Goal: Information Seeking & Learning: Learn about a topic

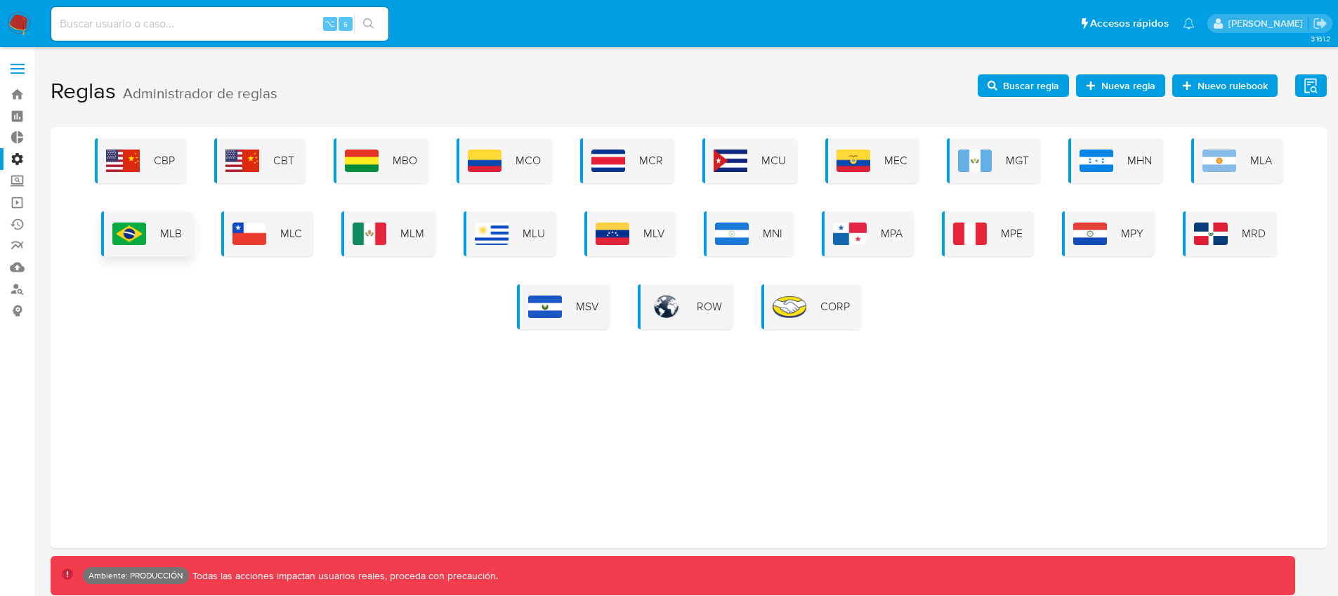
click at [159, 238] on div "MLB" at bounding box center [147, 233] width 92 height 45
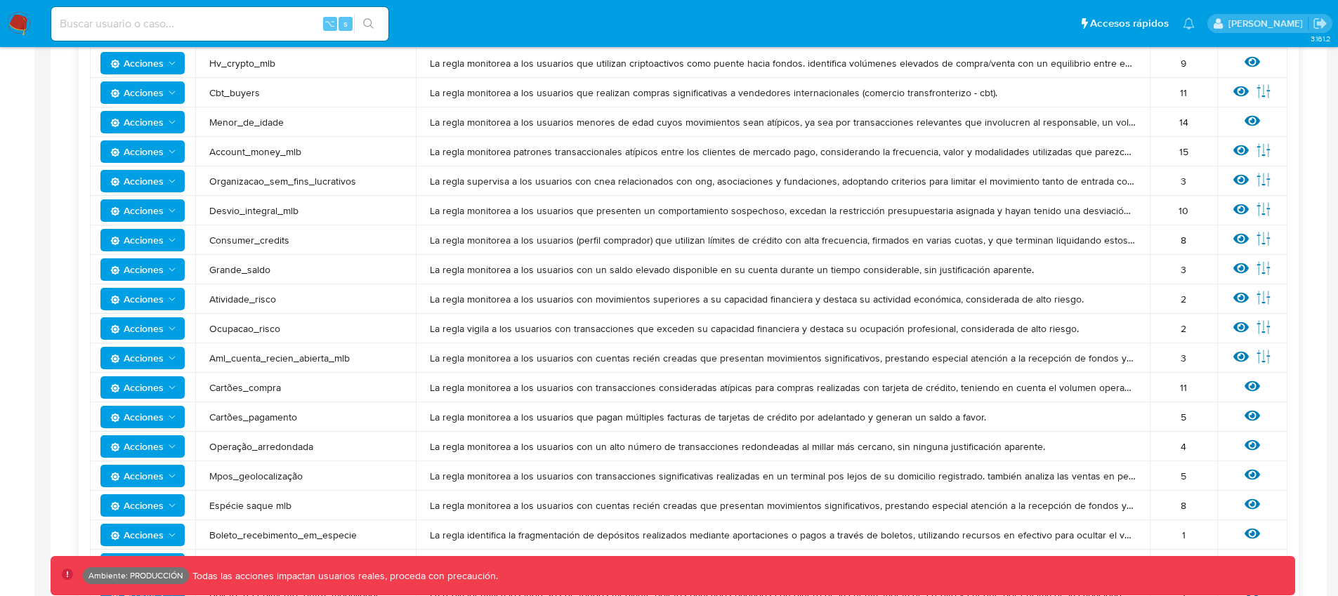
scroll to position [418, 0]
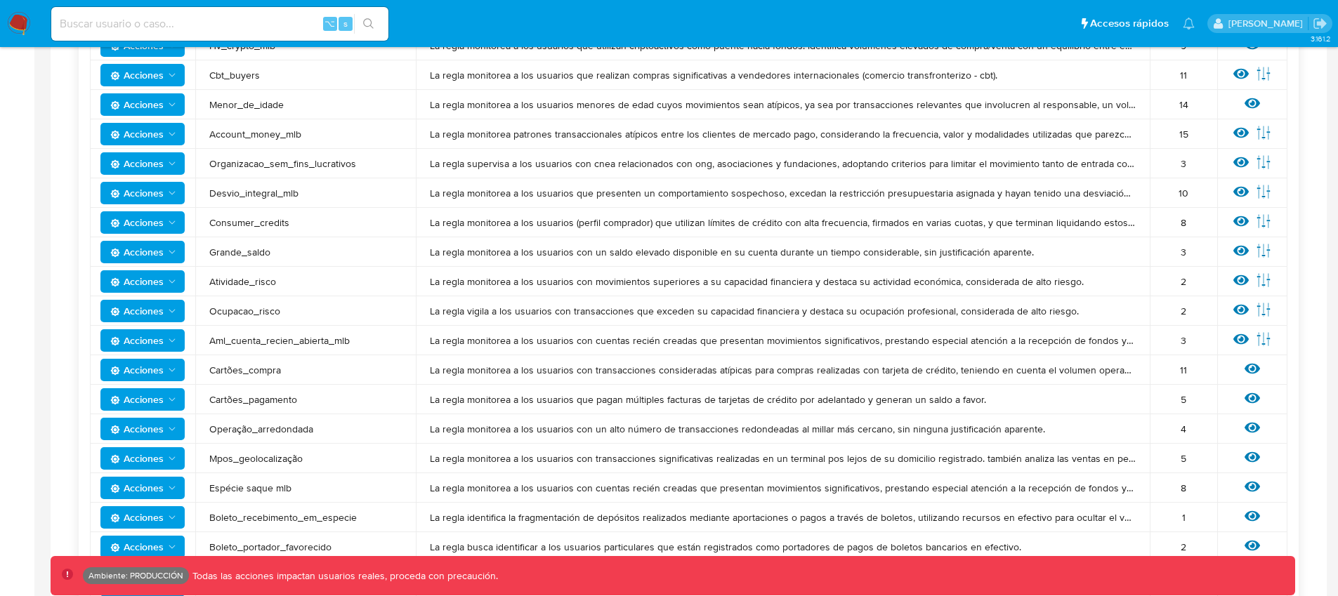
drag, startPoint x: 211, startPoint y: 402, endPoint x: 297, endPoint y: 403, distance: 86.4
click at [296, 403] on span "Cartões_pagamento" at bounding box center [305, 399] width 192 height 13
click at [1249, 396] on icon at bounding box center [1251, 397] width 15 height 15
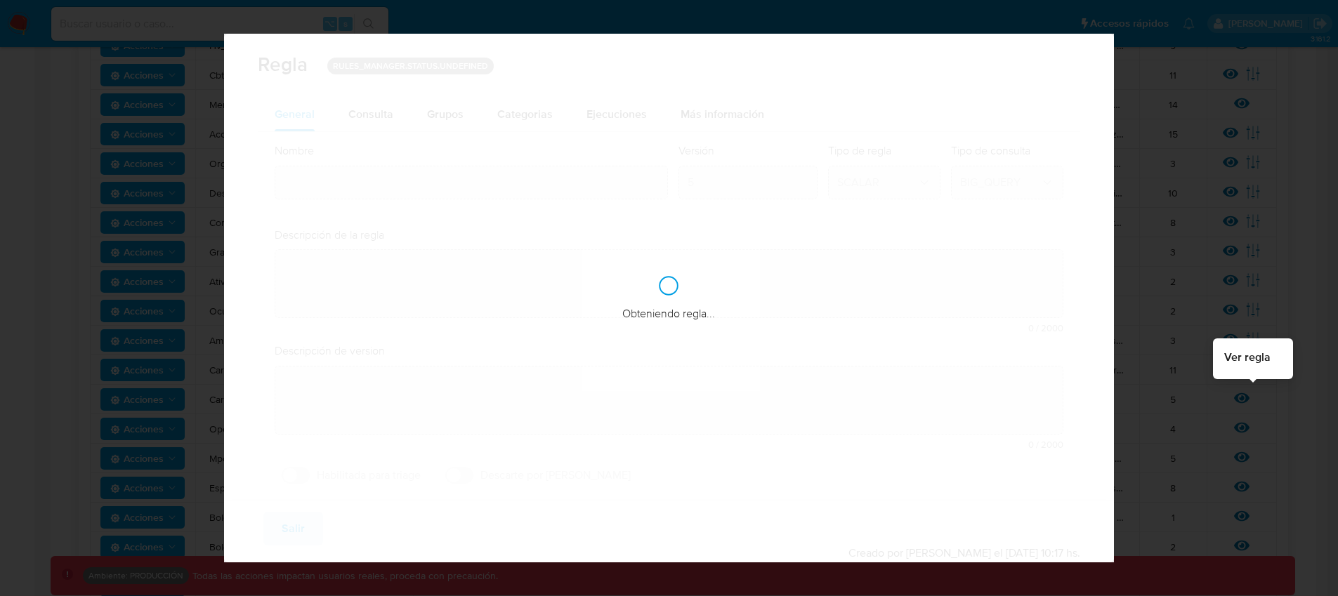
type input "Cartões_pagamento"
type textarea "La regla monitorea a los usuarios que pagan múltiples facturas de tarjetas de c…"
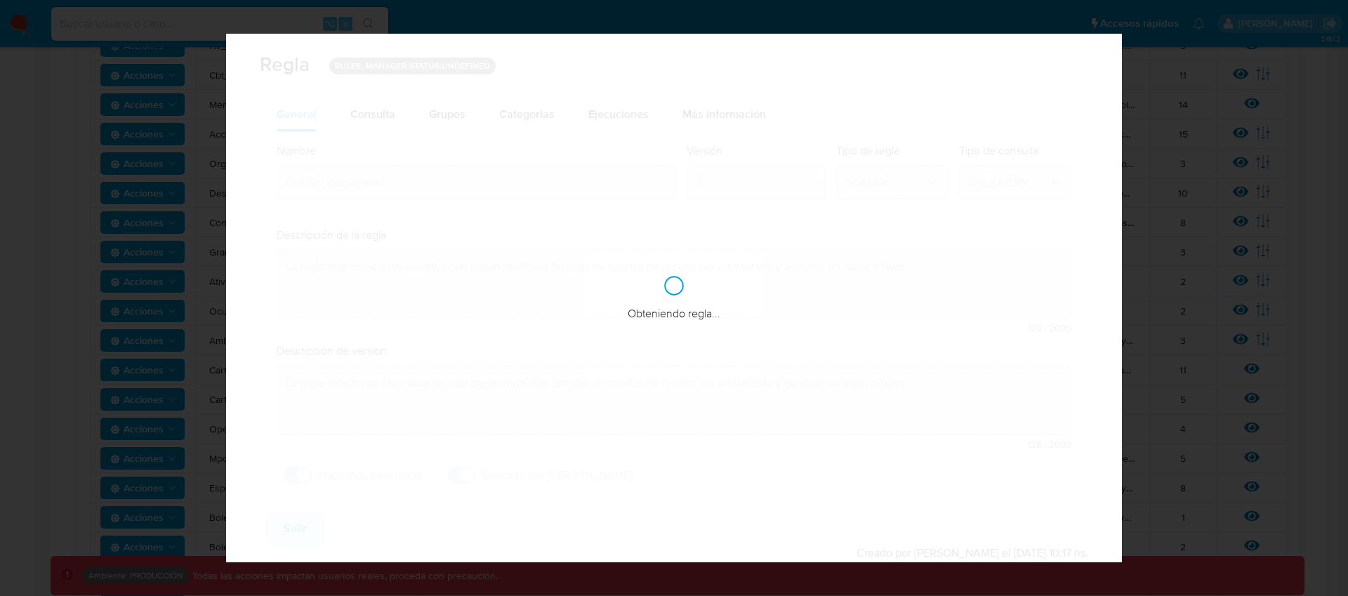
checkbox input "true"
type textarea "La regla monitorea a los usuarios que pagan varias facturas de tarjeta de crédi…"
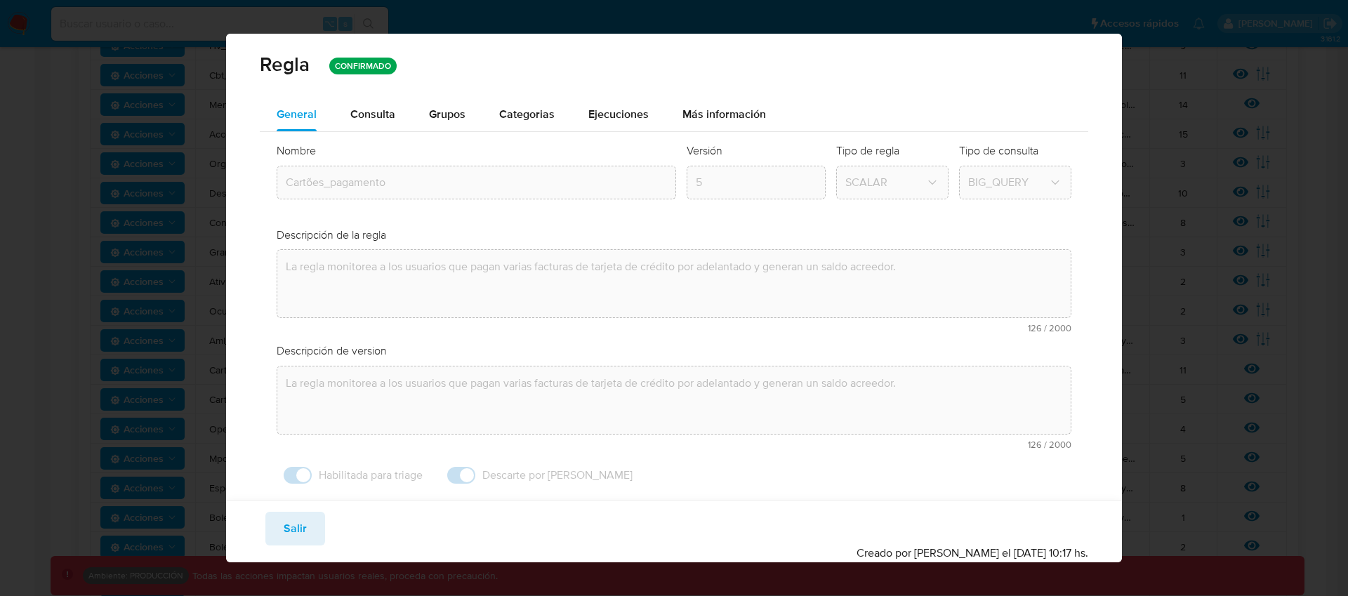
click at [305, 526] on span "Salir" at bounding box center [295, 528] width 23 height 31
type input "1"
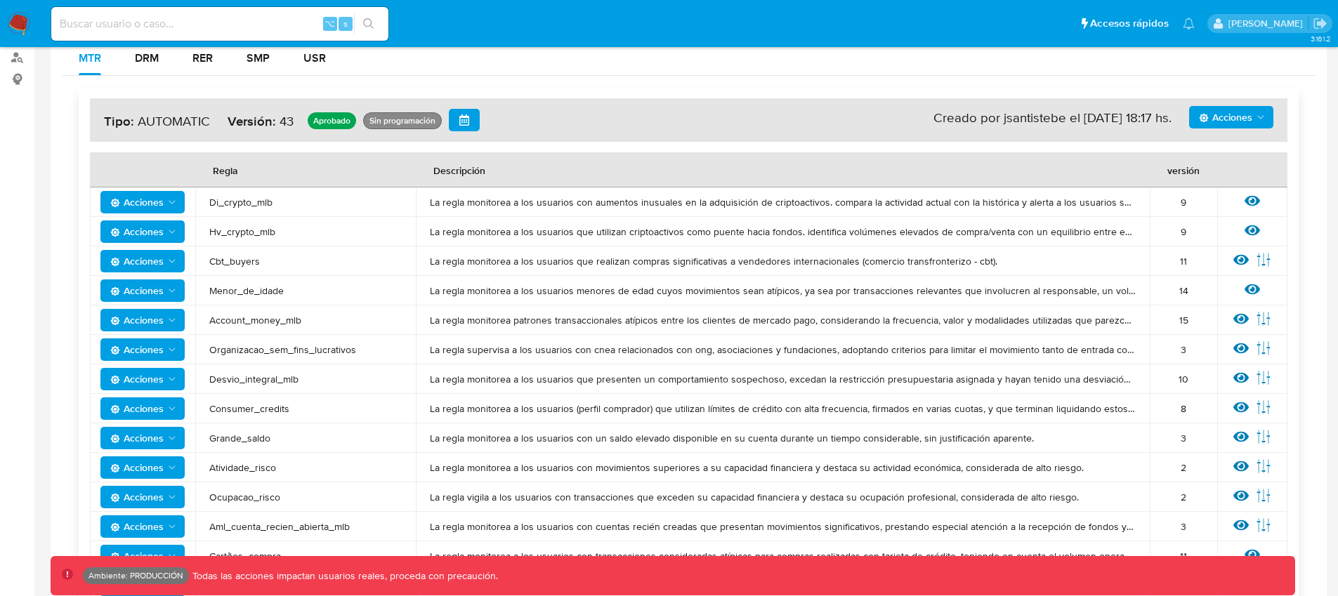
scroll to position [219, 0]
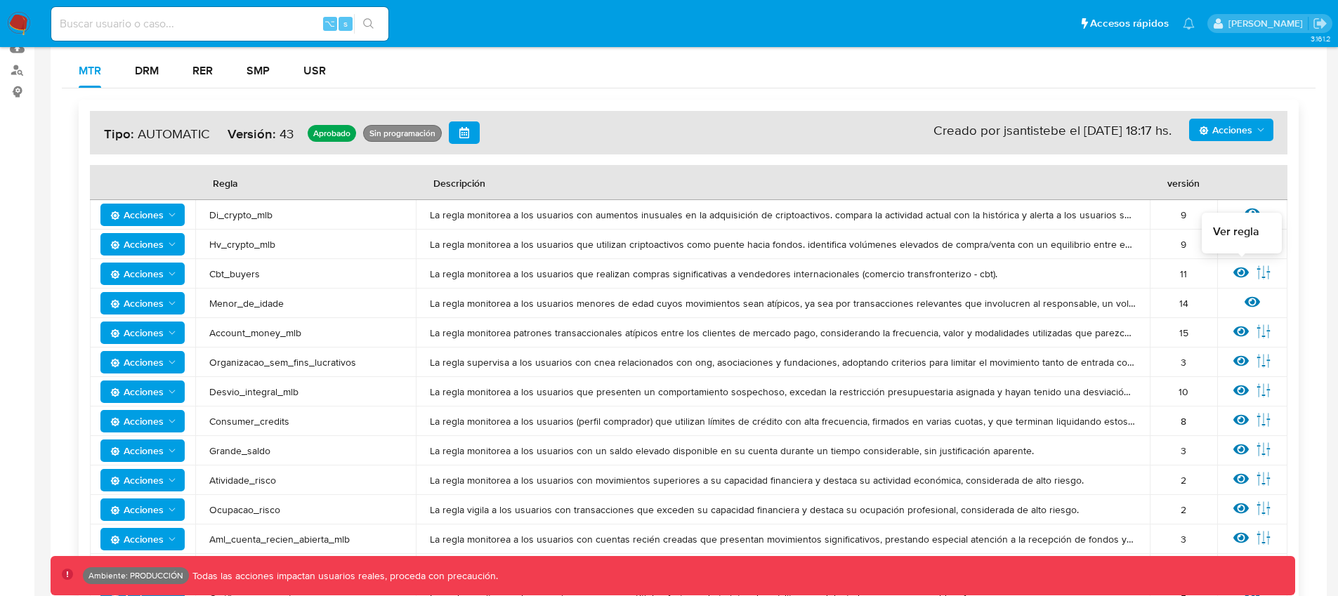
click at [1241, 273] on icon at bounding box center [1240, 273] width 15 height 11
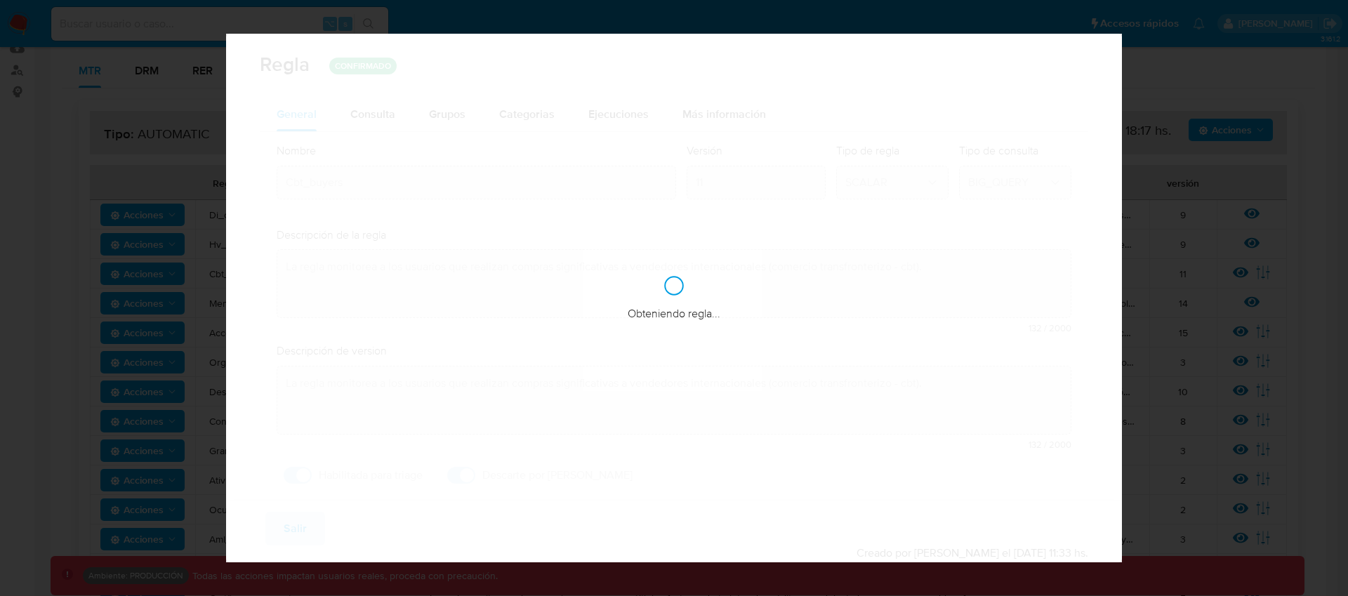
type textarea "La regla monitorea a los usuarios que realizan compras significativas a vendedo…"
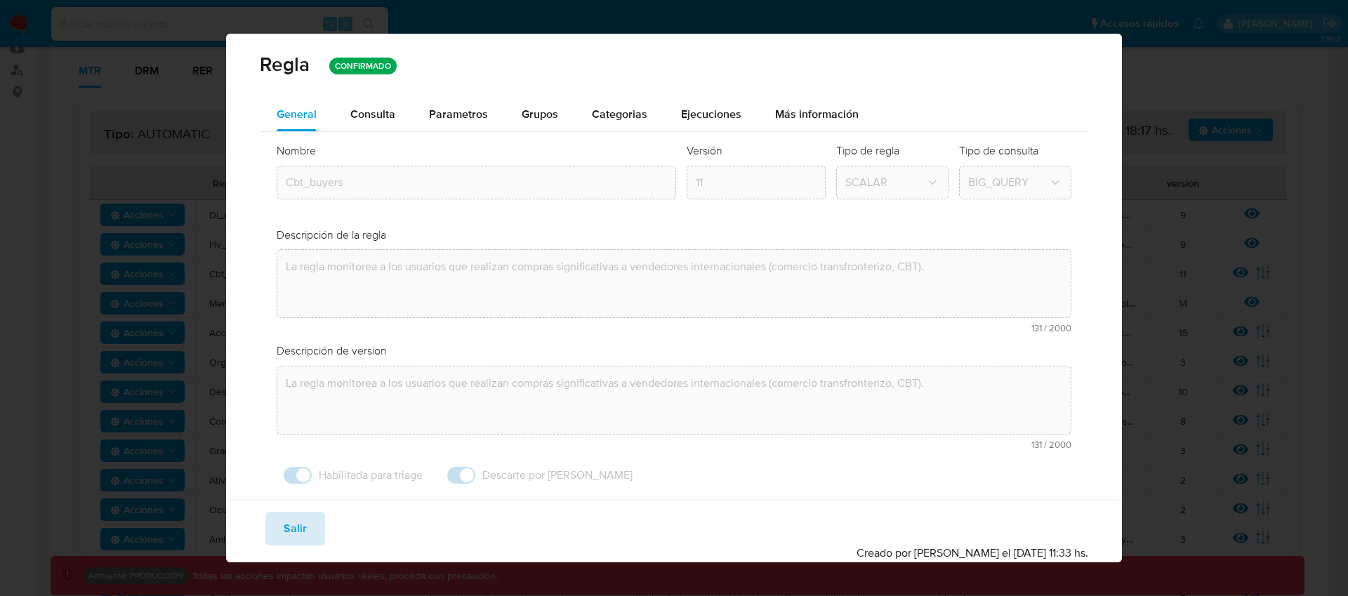
click at [296, 532] on span "Salir" at bounding box center [295, 528] width 23 height 31
type input "1"
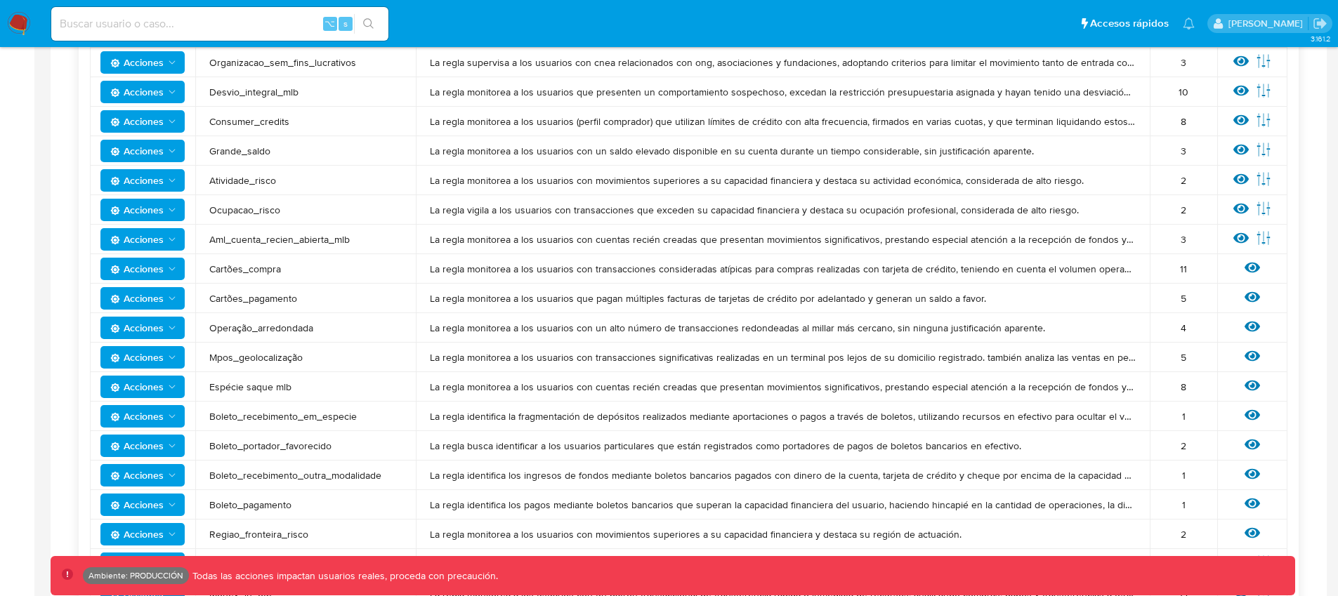
scroll to position [522, 0]
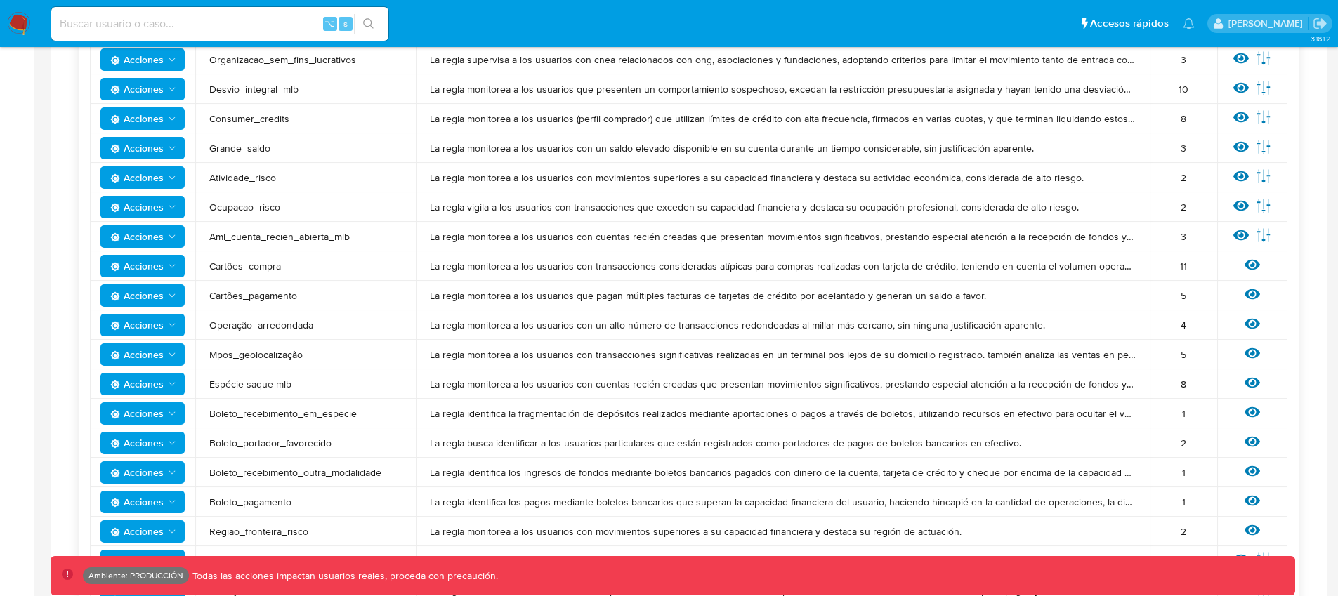
drag, startPoint x: 289, startPoint y: 385, endPoint x: 209, endPoint y: 388, distance: 80.1
click at [209, 388] on span "Espécie saque mlb" at bounding box center [305, 384] width 192 height 13
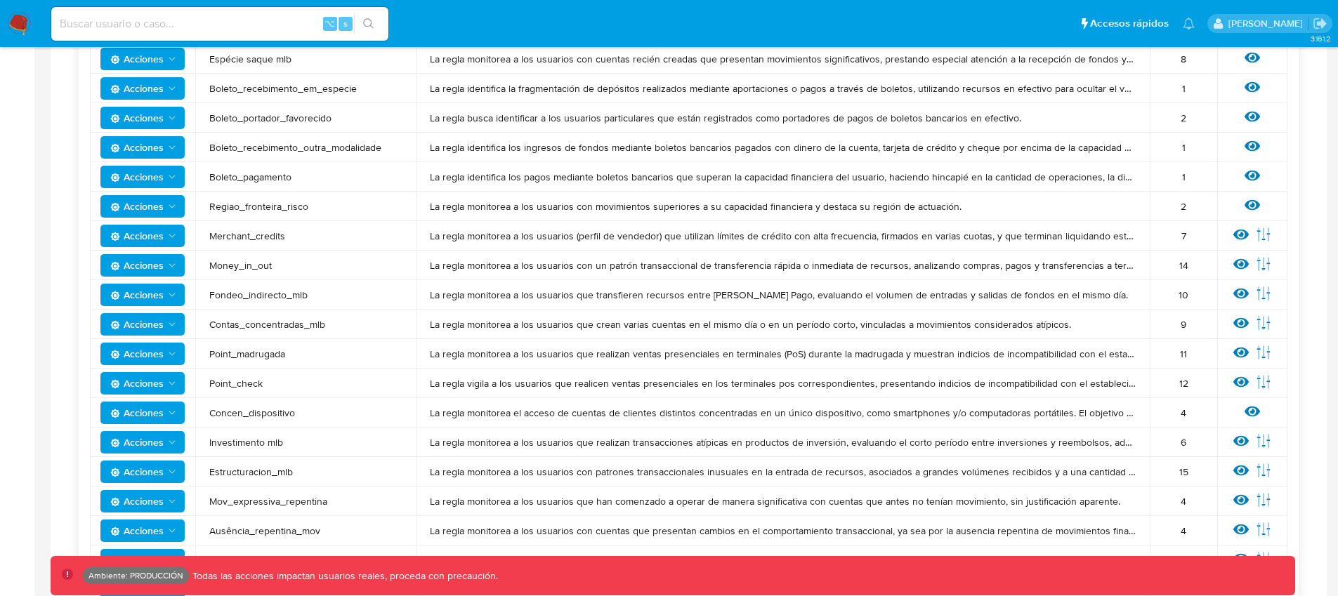
scroll to position [887, 0]
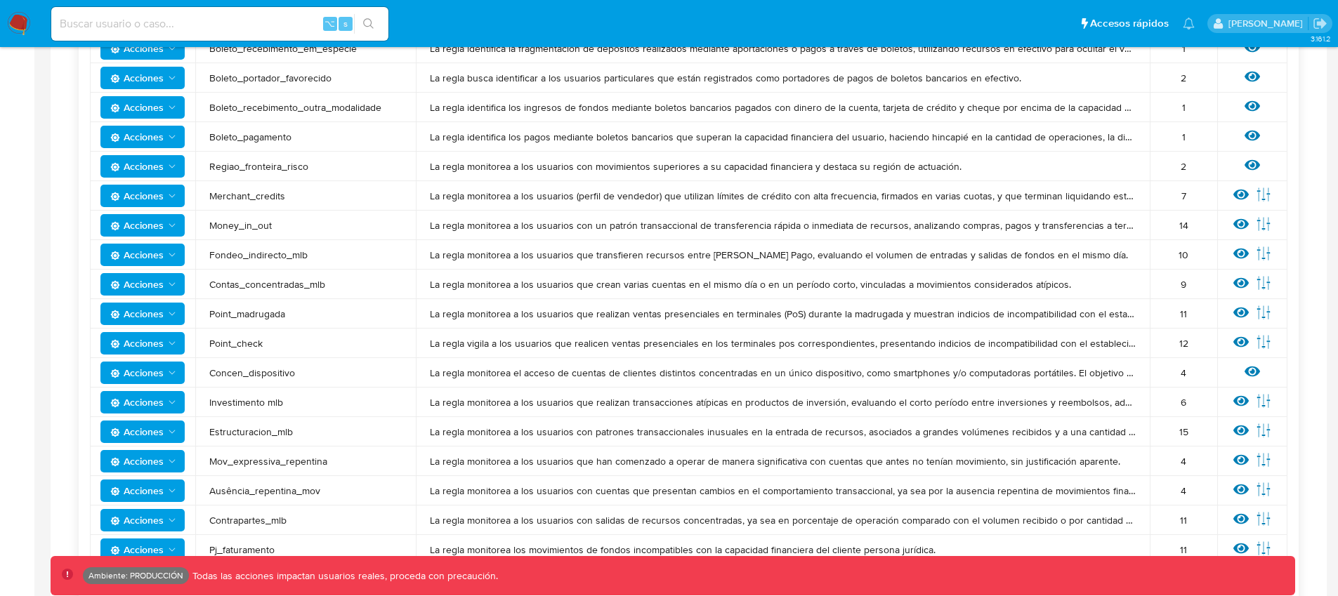
drag, startPoint x: 276, startPoint y: 401, endPoint x: 211, endPoint y: 400, distance: 65.3
click at [210, 400] on span "Investimento mlb" at bounding box center [305, 402] width 192 height 13
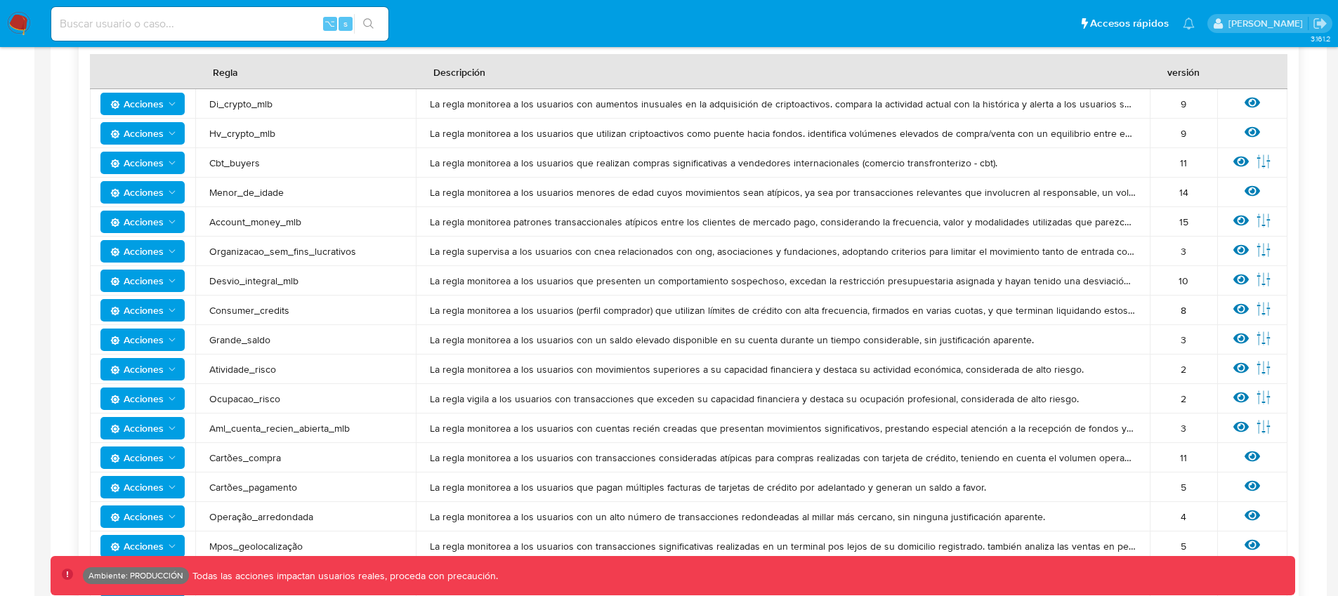
scroll to position [349, 0]
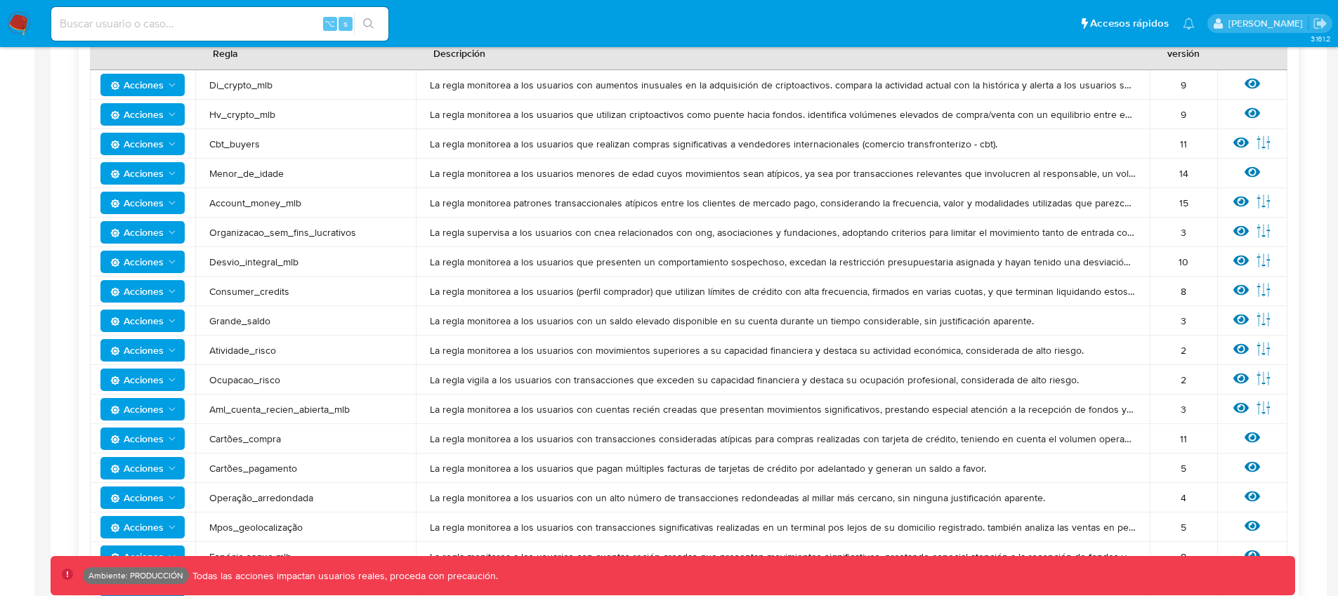
drag, startPoint x: 348, startPoint y: 234, endPoint x: 221, endPoint y: 231, distance: 126.4
click at [221, 231] on span "Organizacao_sem_fins_lucrativos" at bounding box center [305, 232] width 192 height 13
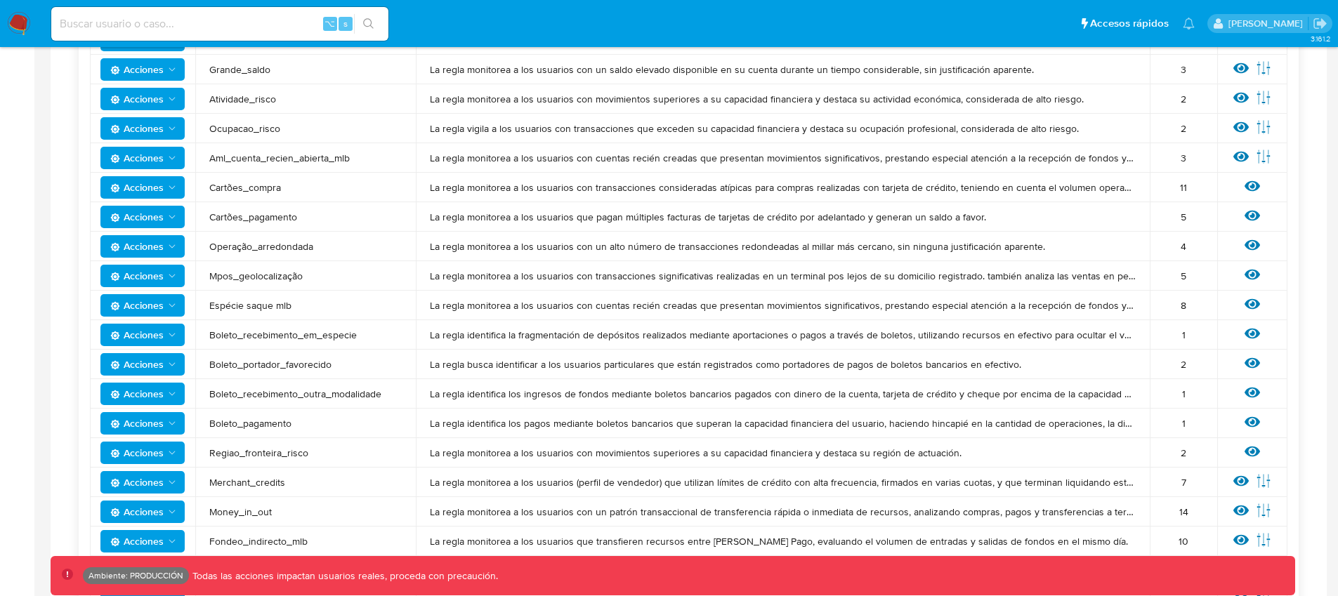
scroll to position [608, 0]
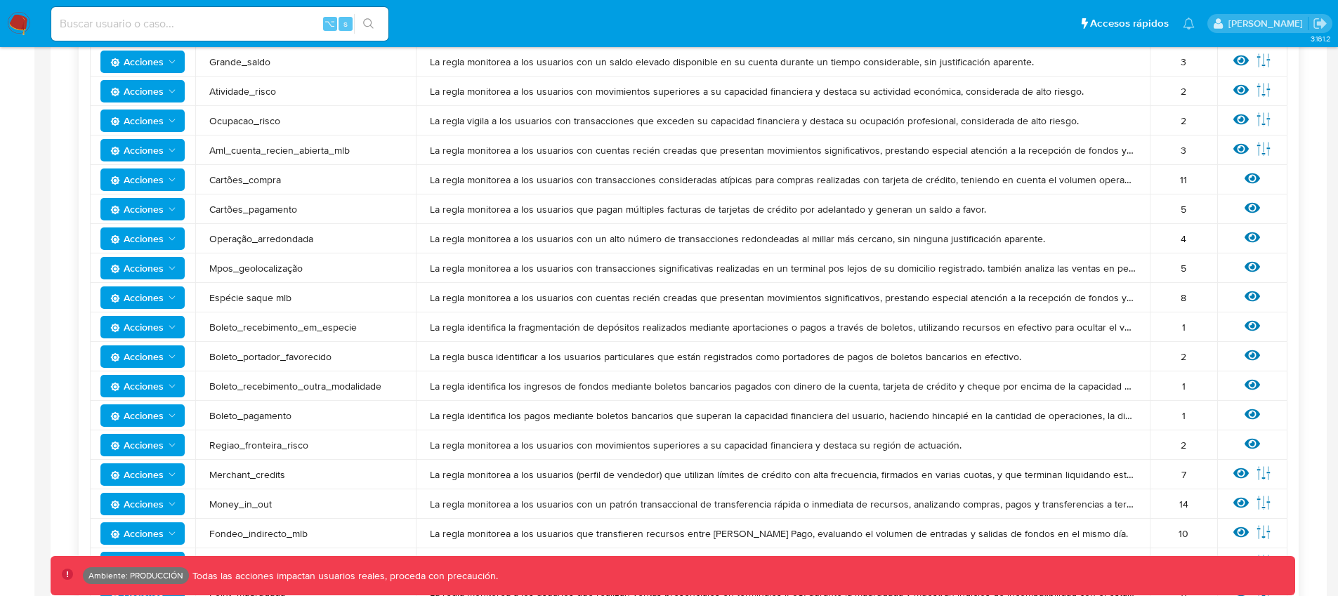
drag, startPoint x: 298, startPoint y: 239, endPoint x: 228, endPoint y: 239, distance: 69.5
click at [228, 239] on span "Operação_arredondada" at bounding box center [305, 238] width 192 height 13
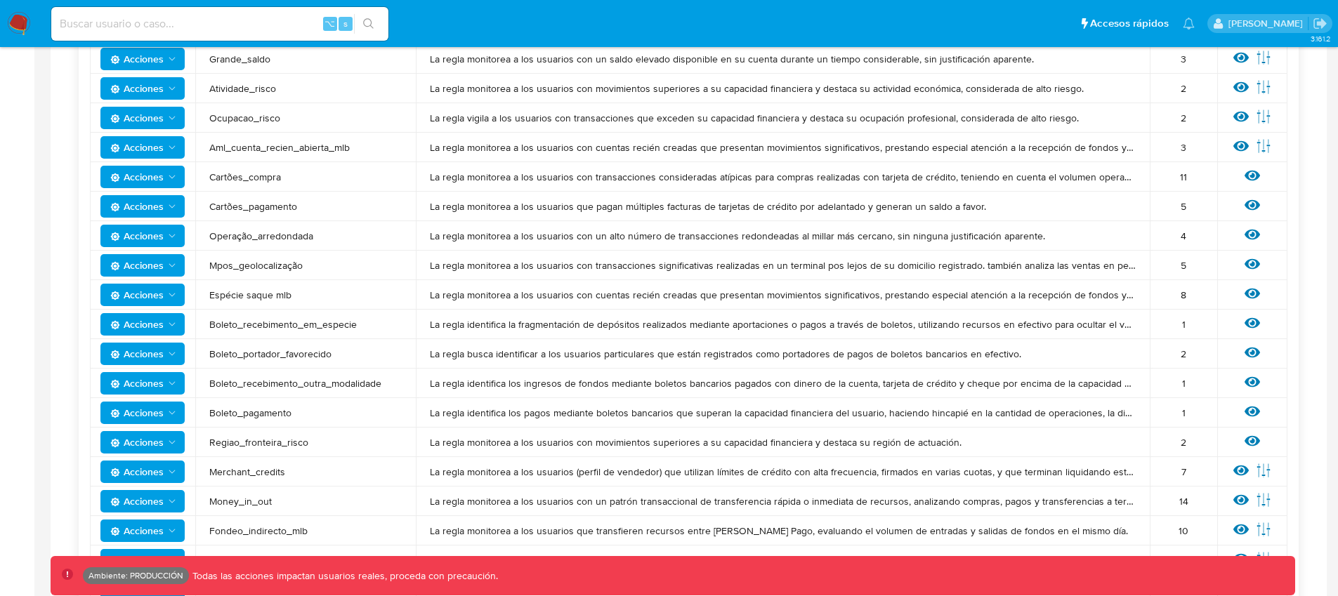
scroll to position [933, 0]
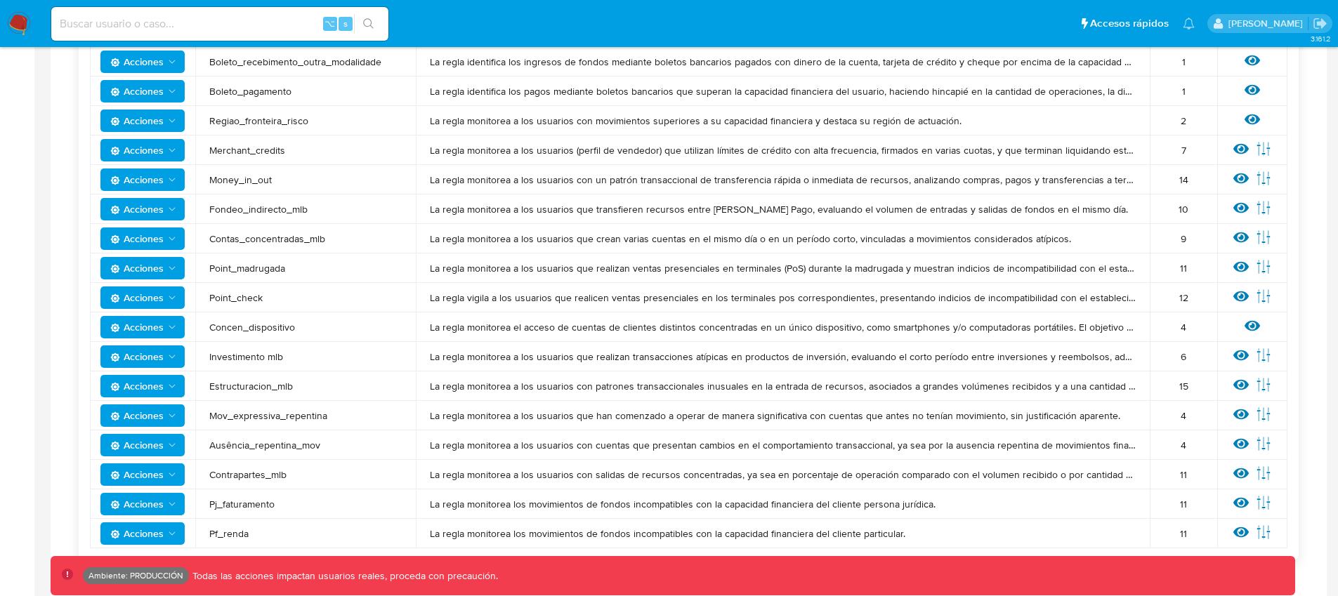
drag, startPoint x: 221, startPoint y: 125, endPoint x: 329, endPoint y: 124, distance: 108.2
click at [329, 124] on span "Regiao_fronteira_risco" at bounding box center [305, 120] width 192 height 13
drag, startPoint x: 248, startPoint y: 93, endPoint x: 301, endPoint y: 91, distance: 53.4
click at [301, 91] on span "Boleto_pagamento" at bounding box center [305, 91] width 192 height 13
drag, startPoint x: 211, startPoint y: 64, endPoint x: 377, endPoint y: 63, distance: 165.7
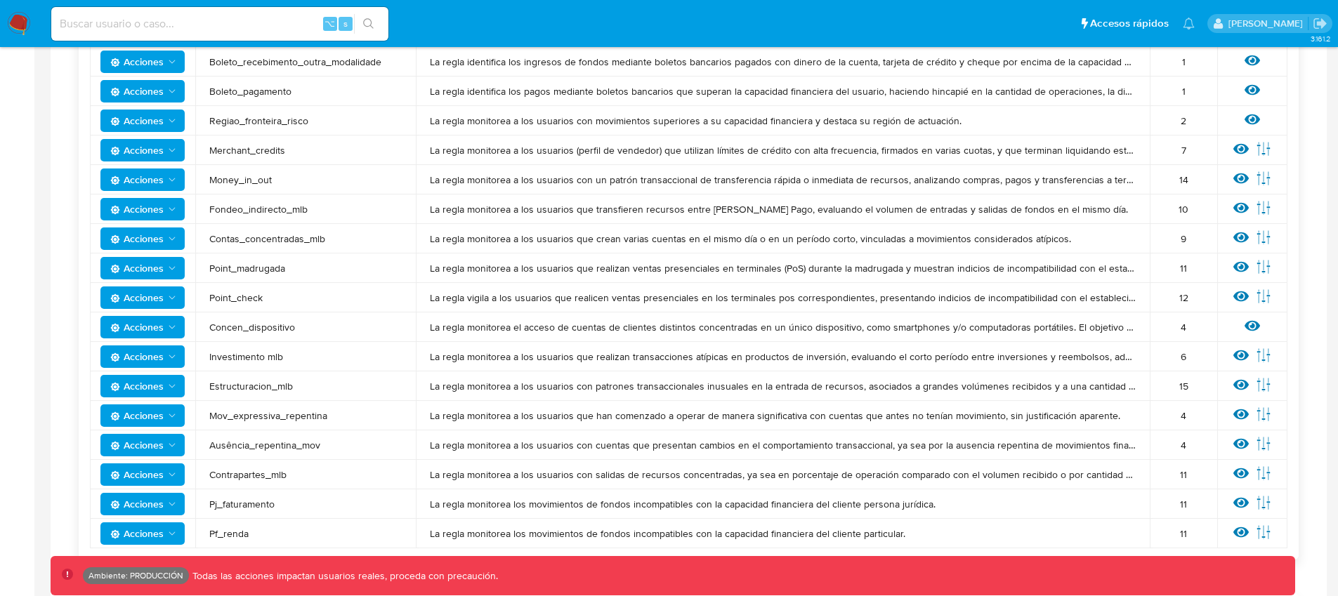
click at [377, 63] on span "Boleto_recebimento_outra_modalidade" at bounding box center [305, 61] width 192 height 13
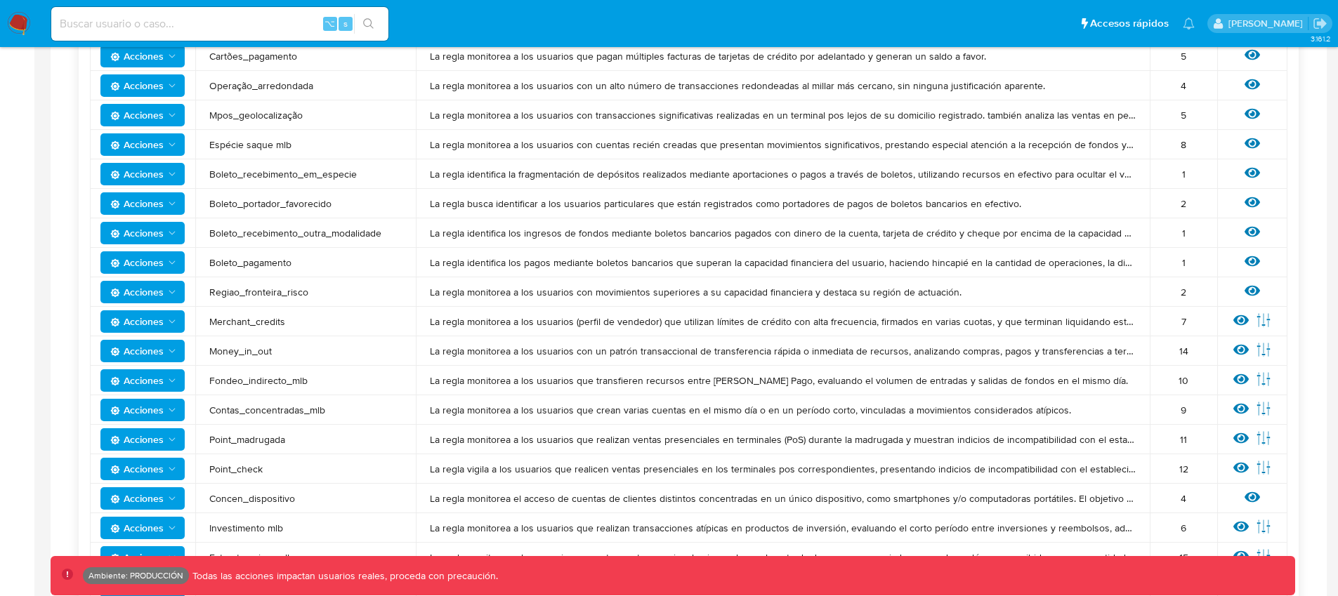
scroll to position [730, 0]
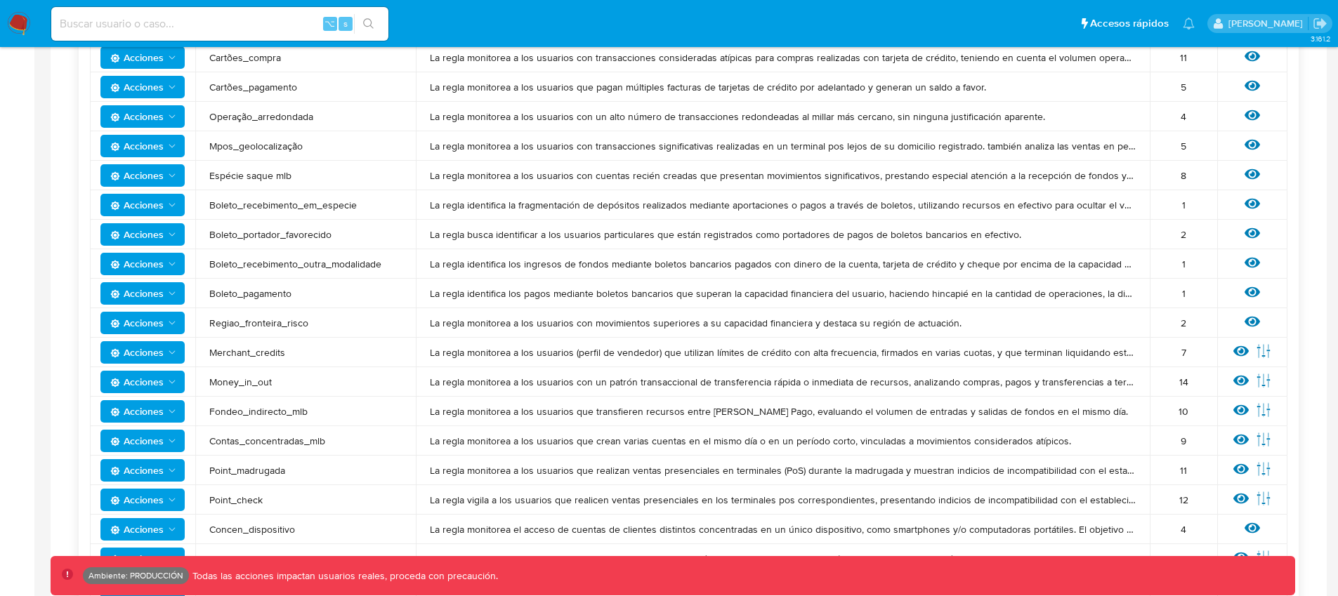
drag, startPoint x: 325, startPoint y: 207, endPoint x: 211, endPoint y: 209, distance: 113.8
click at [211, 209] on span "Boleto_recebimento_em_especie" at bounding box center [305, 205] width 192 height 13
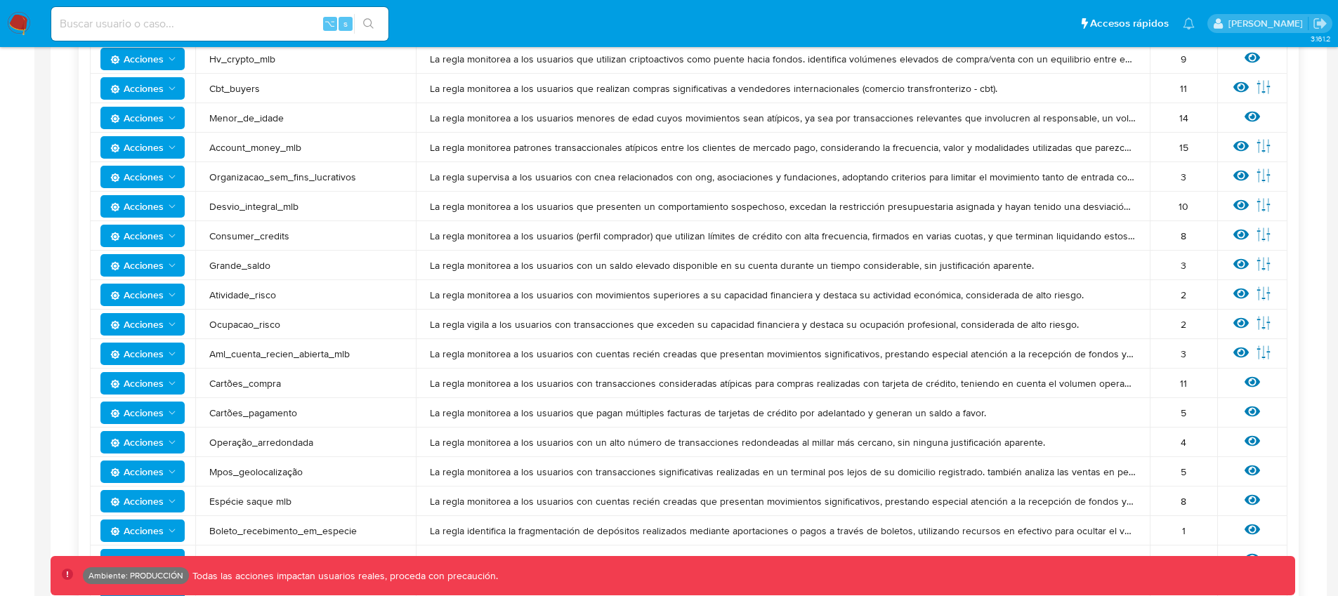
scroll to position [375, 0]
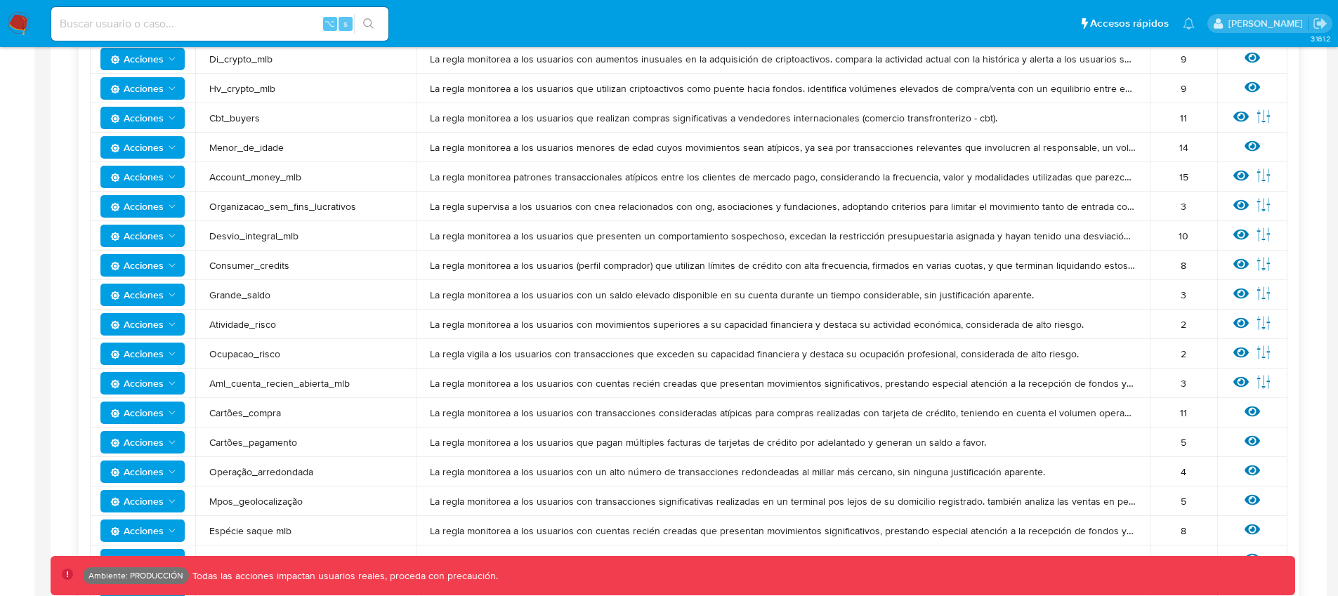
drag, startPoint x: 279, startPoint y: 179, endPoint x: 254, endPoint y: 180, distance: 24.6
click at [254, 180] on span "Account_money_mlb" at bounding box center [305, 177] width 192 height 13
